Goal: Navigation & Orientation: Find specific page/section

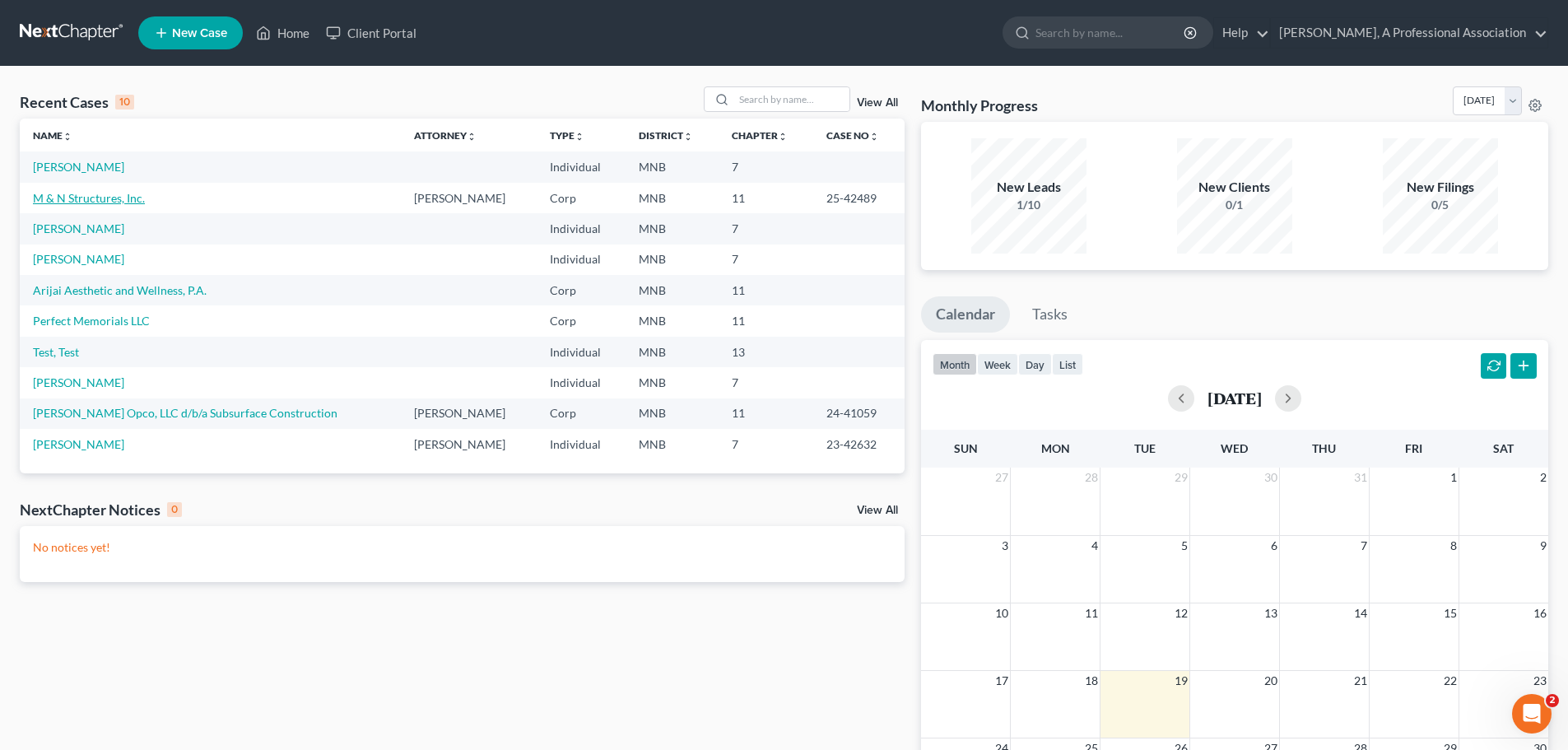
click at [78, 202] on link "M & N Structures, Inc." at bounding box center [89, 198] width 112 height 14
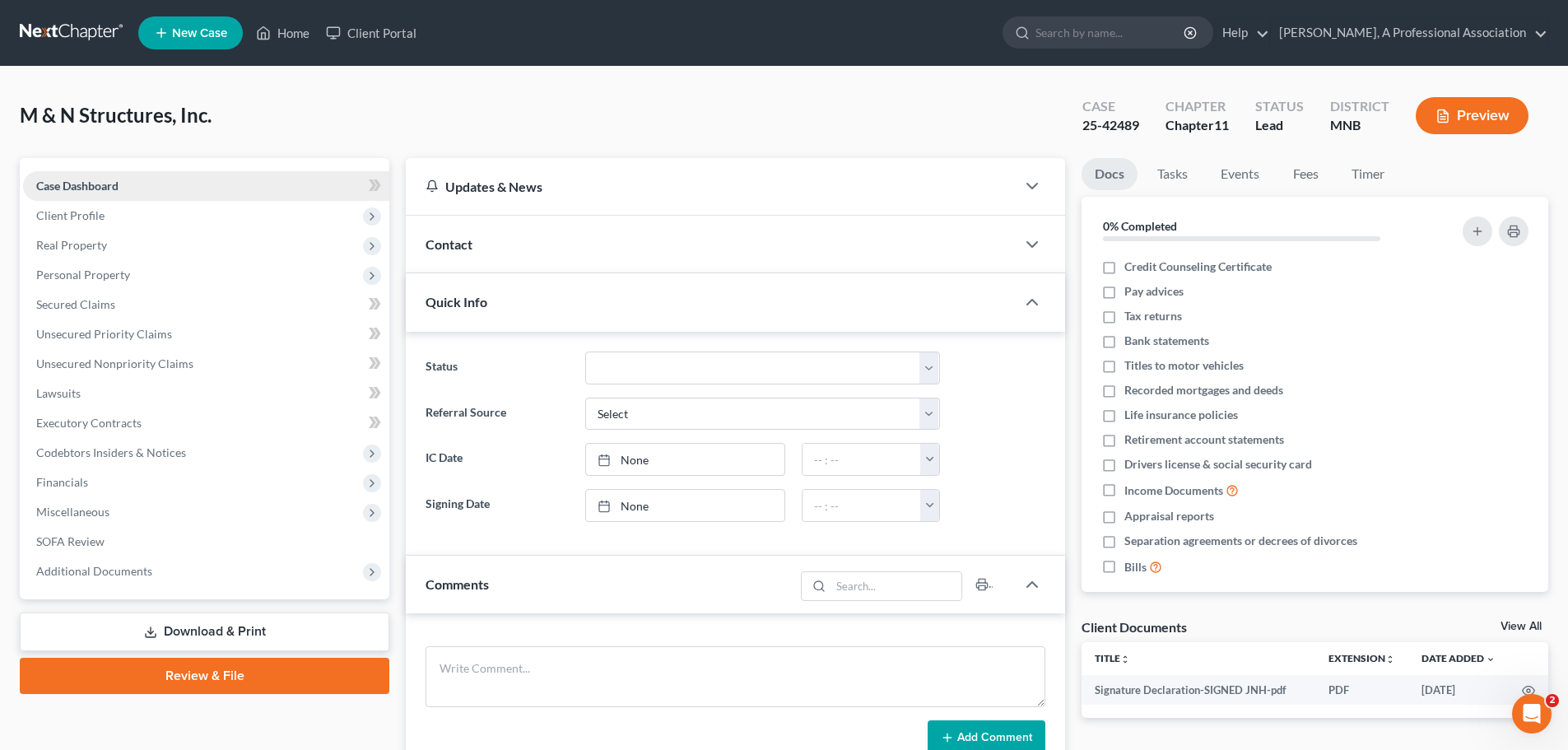
click at [68, 185] on span "Case Dashboard" at bounding box center [78, 185] width 82 height 14
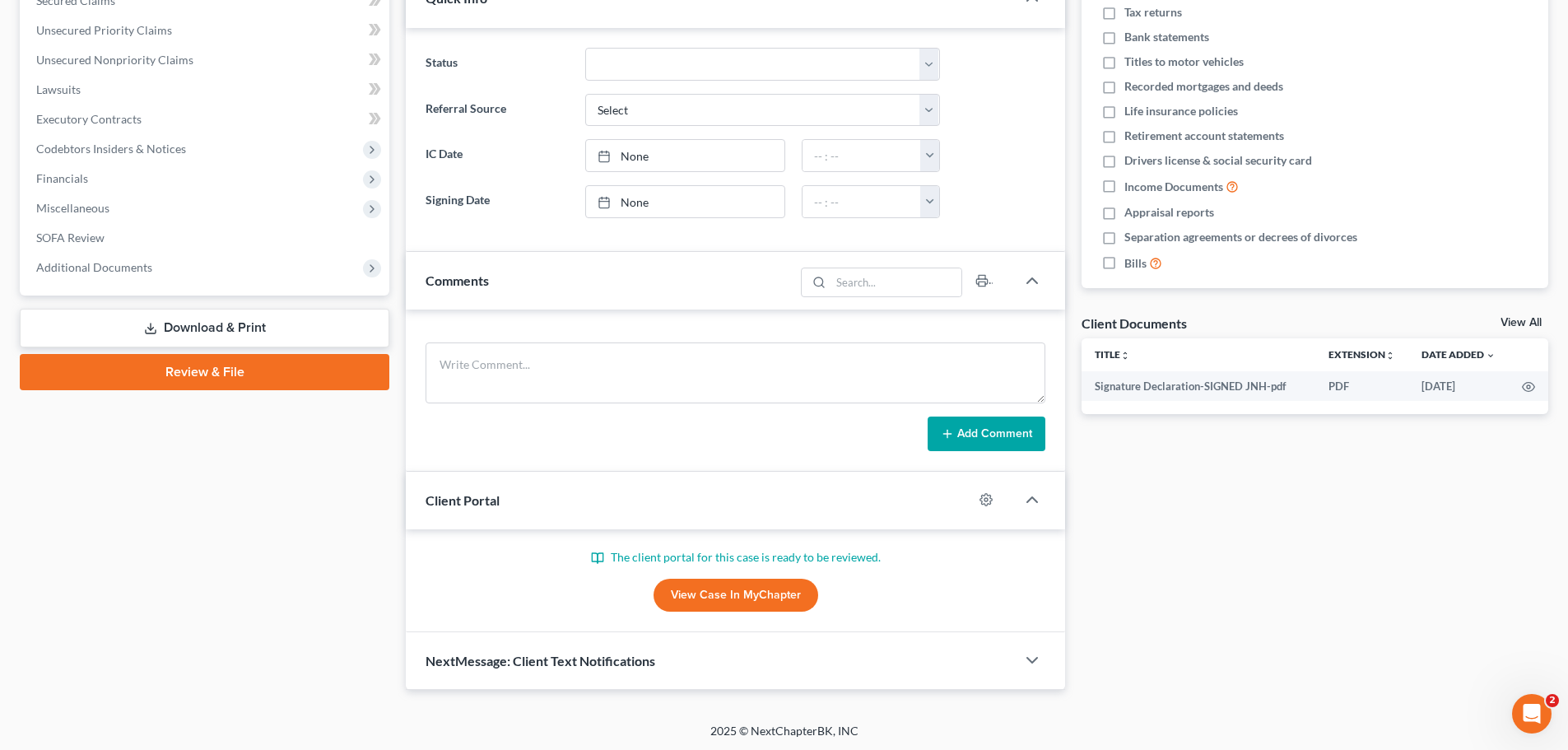
scroll to position [306, 0]
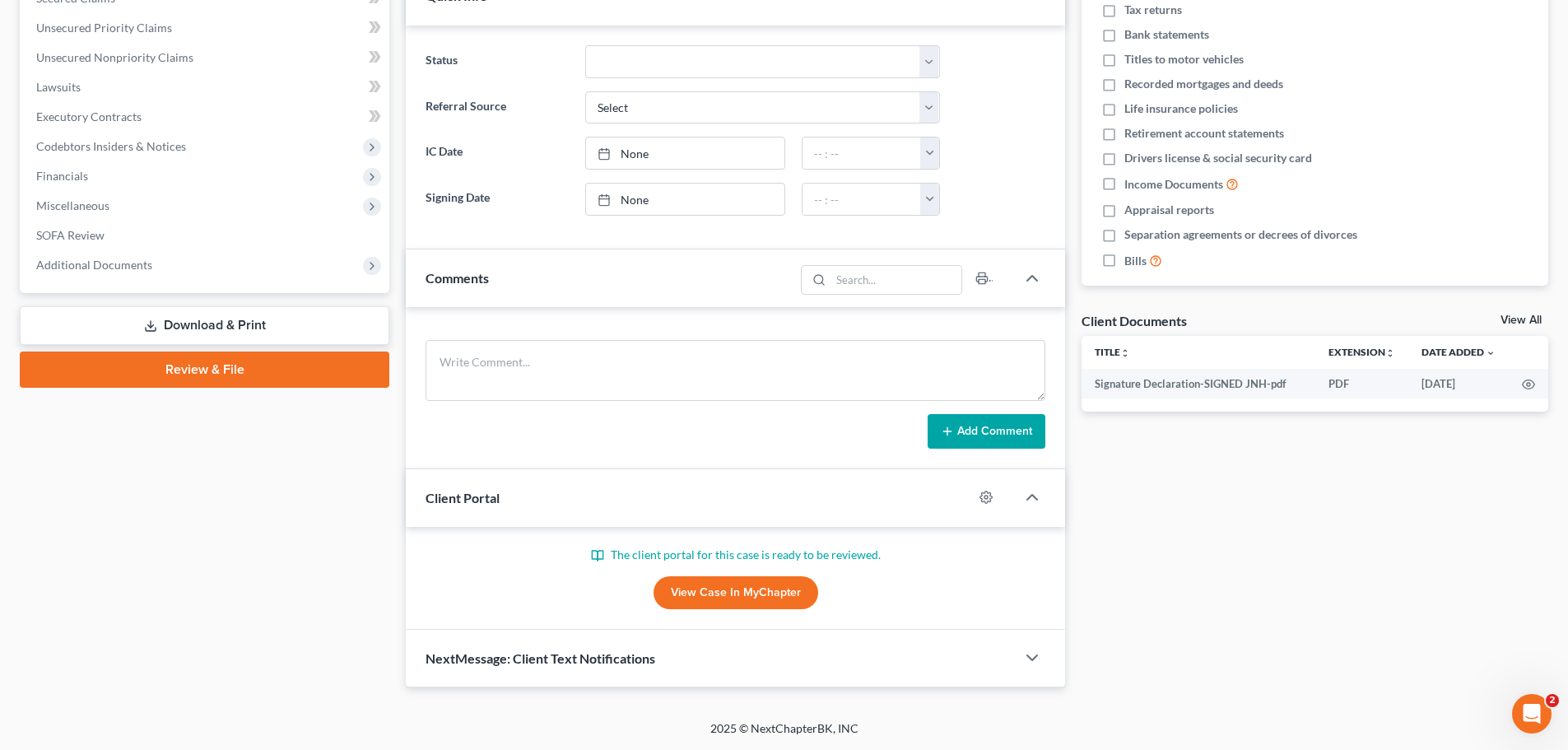
click at [713, 590] on link "View Case in MyChapter" at bounding box center [736, 592] width 164 height 33
